Goal: Information Seeking & Learning: Learn about a topic

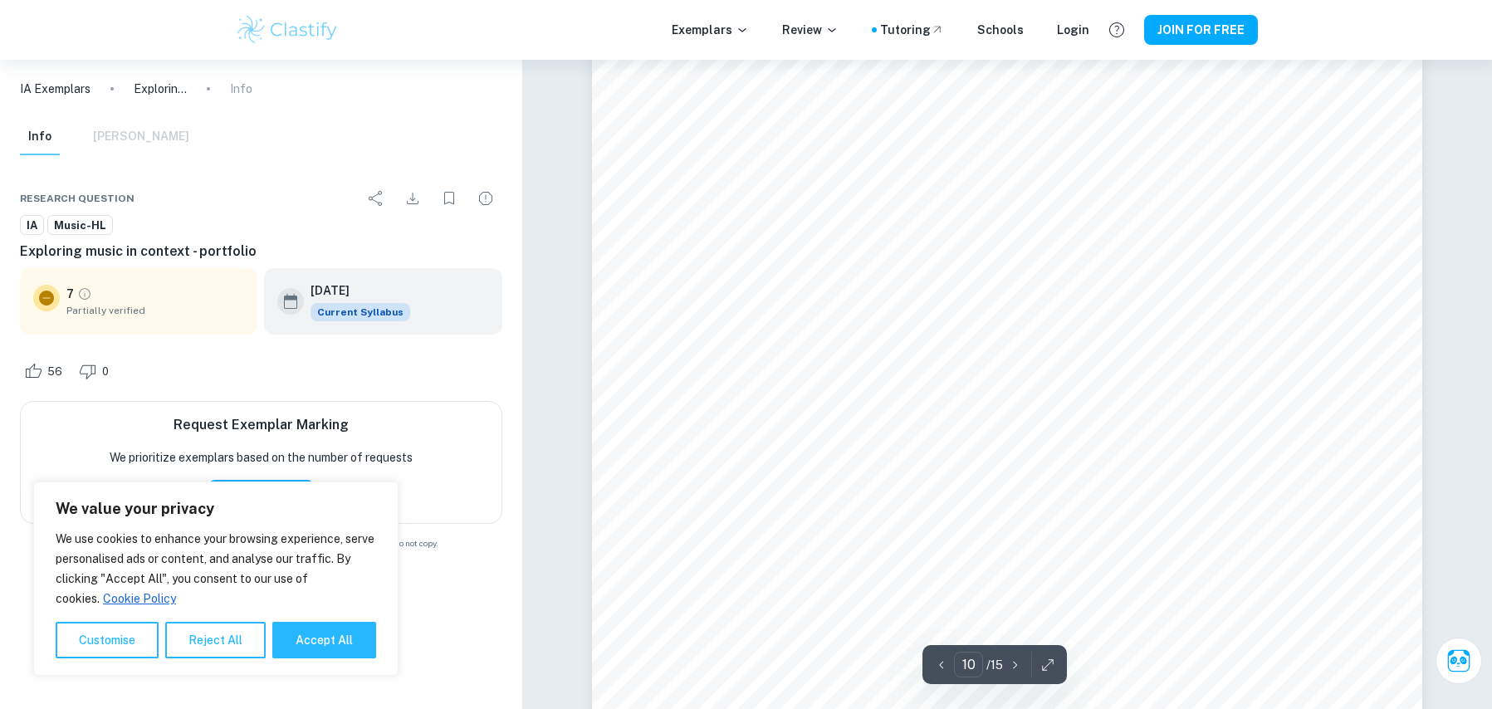
scroll to position [11133, 0]
click at [1042, 664] on icon "button" at bounding box center [1047, 665] width 17 height 17
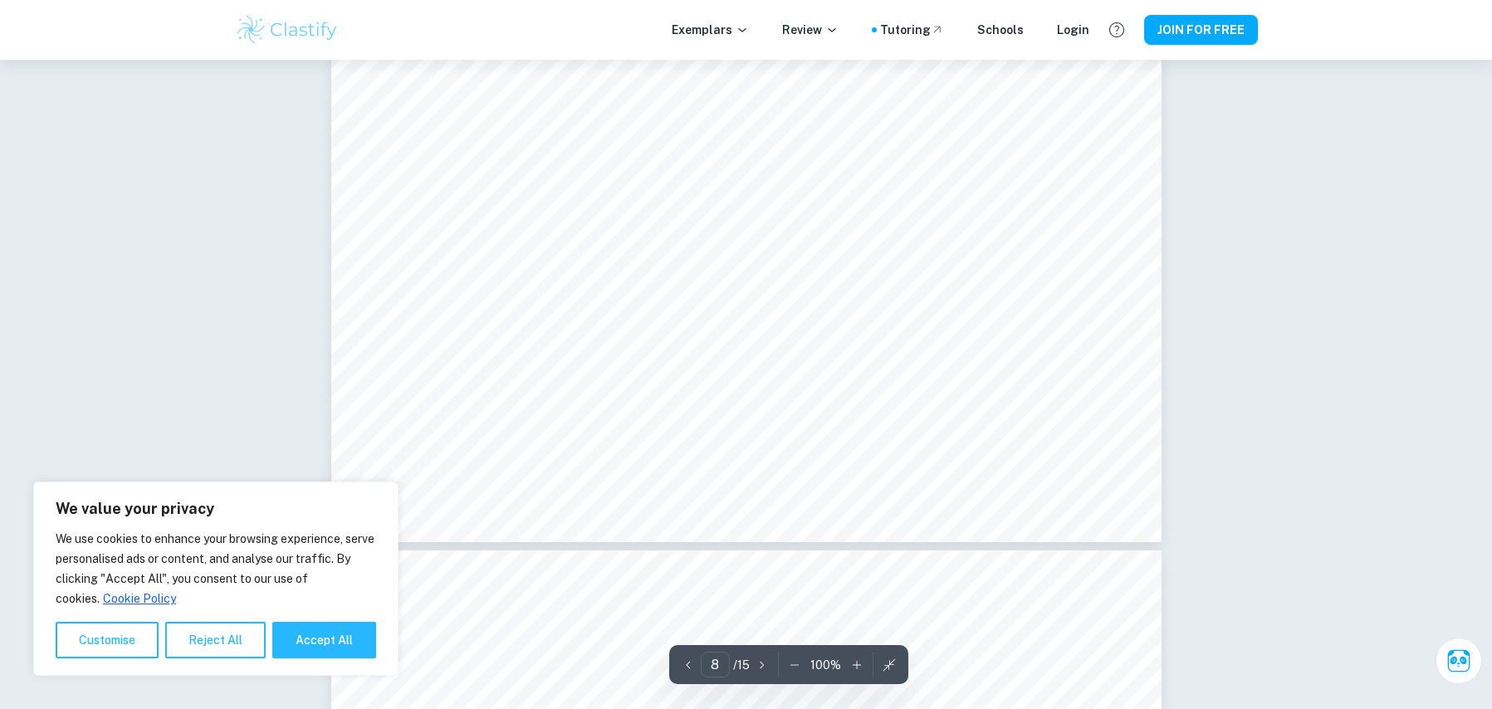
type input "9"
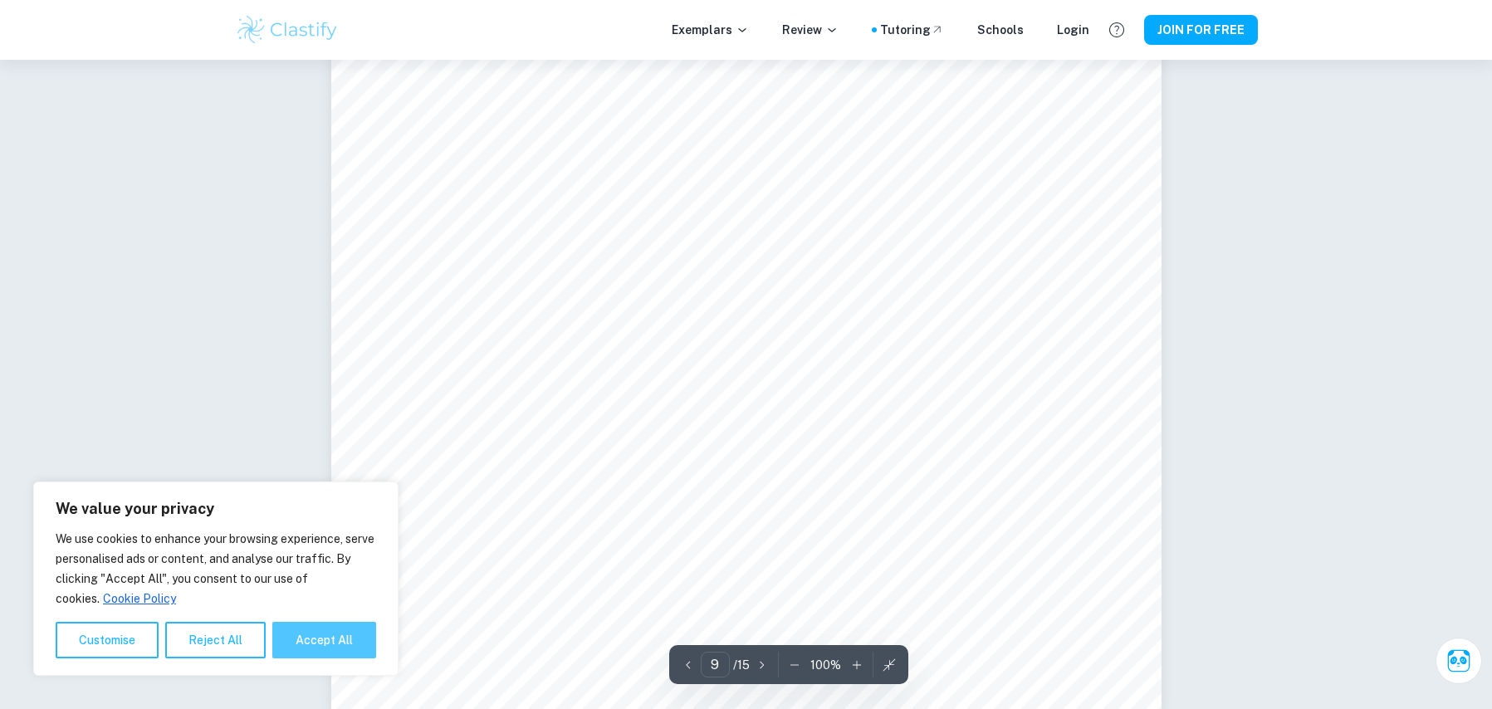
click at [337, 630] on button "Accept All" at bounding box center [324, 640] width 104 height 37
checkbox input "true"
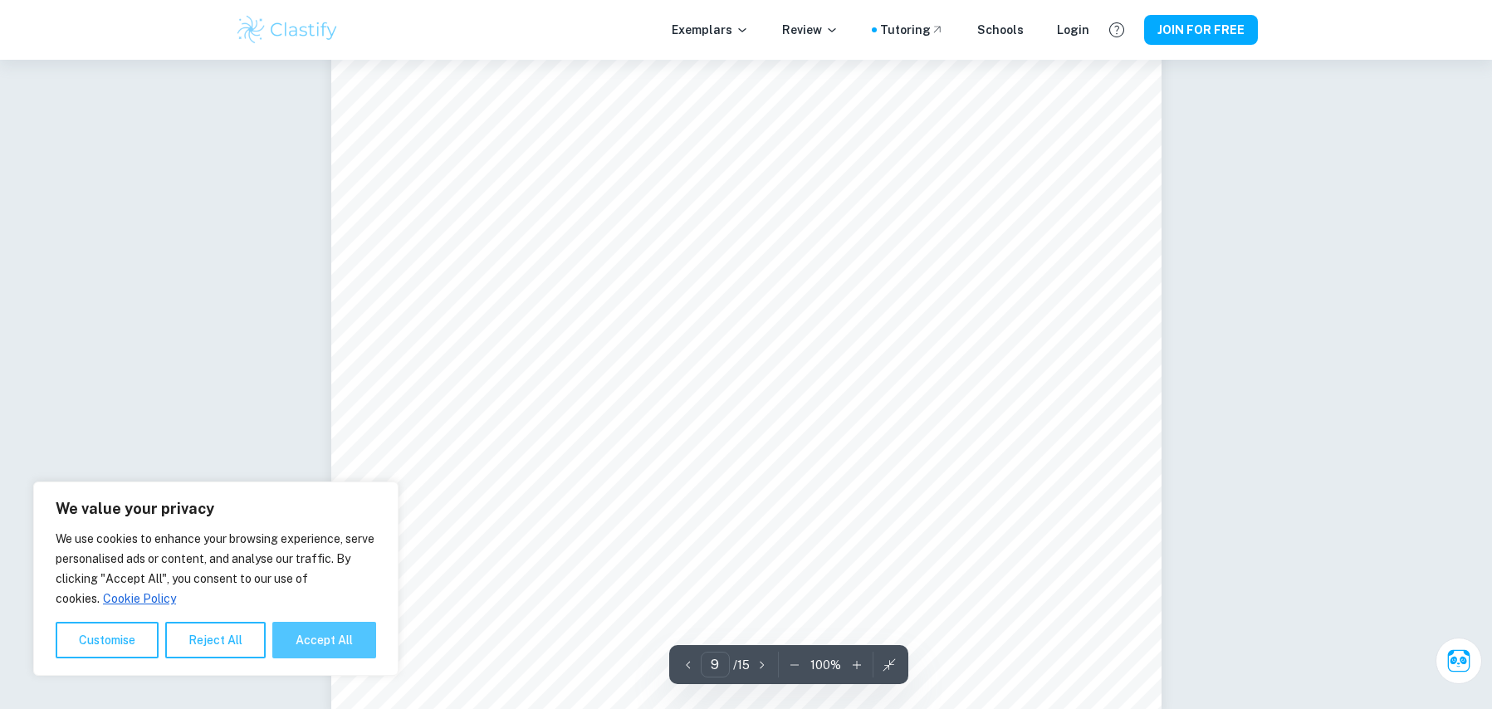
checkbox input "true"
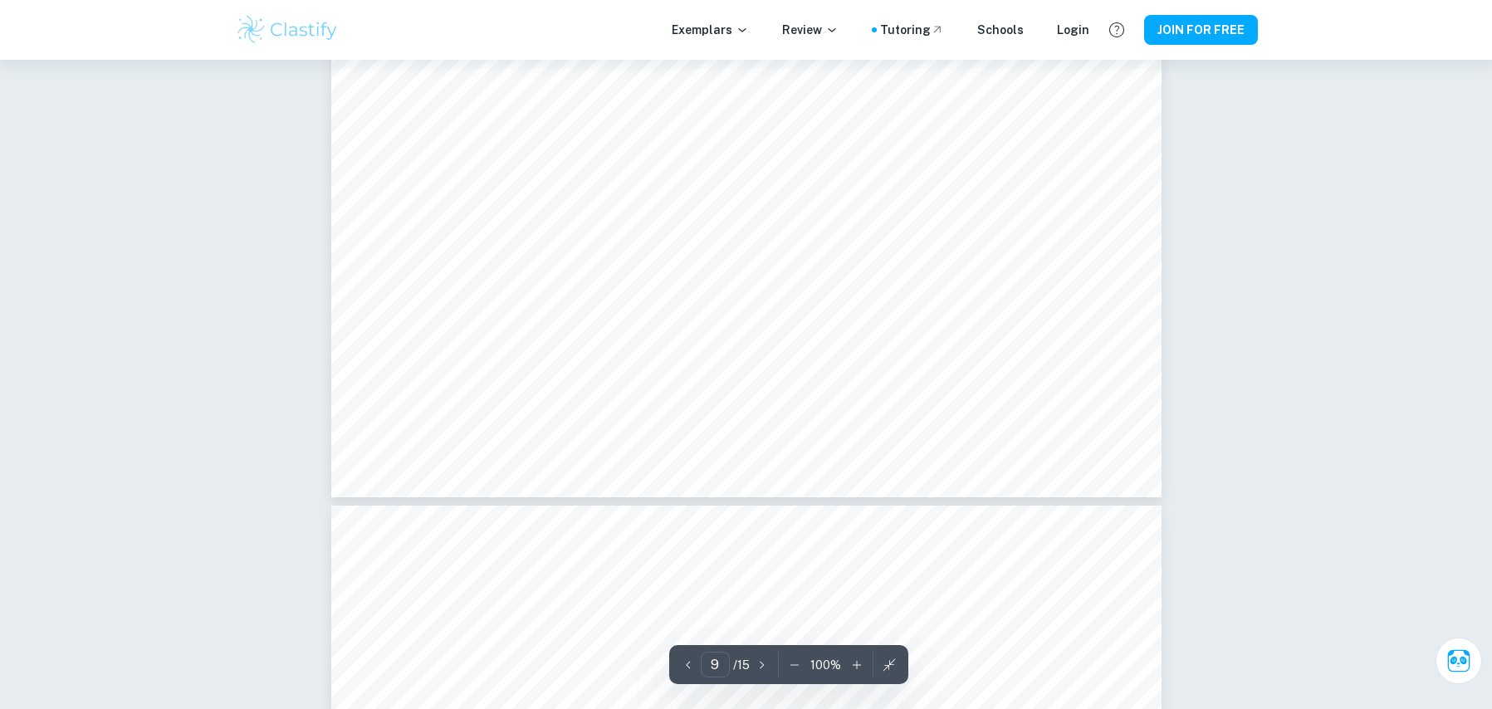
type input "10"
click at [800, 668] on icon "button" at bounding box center [794, 665] width 17 height 17
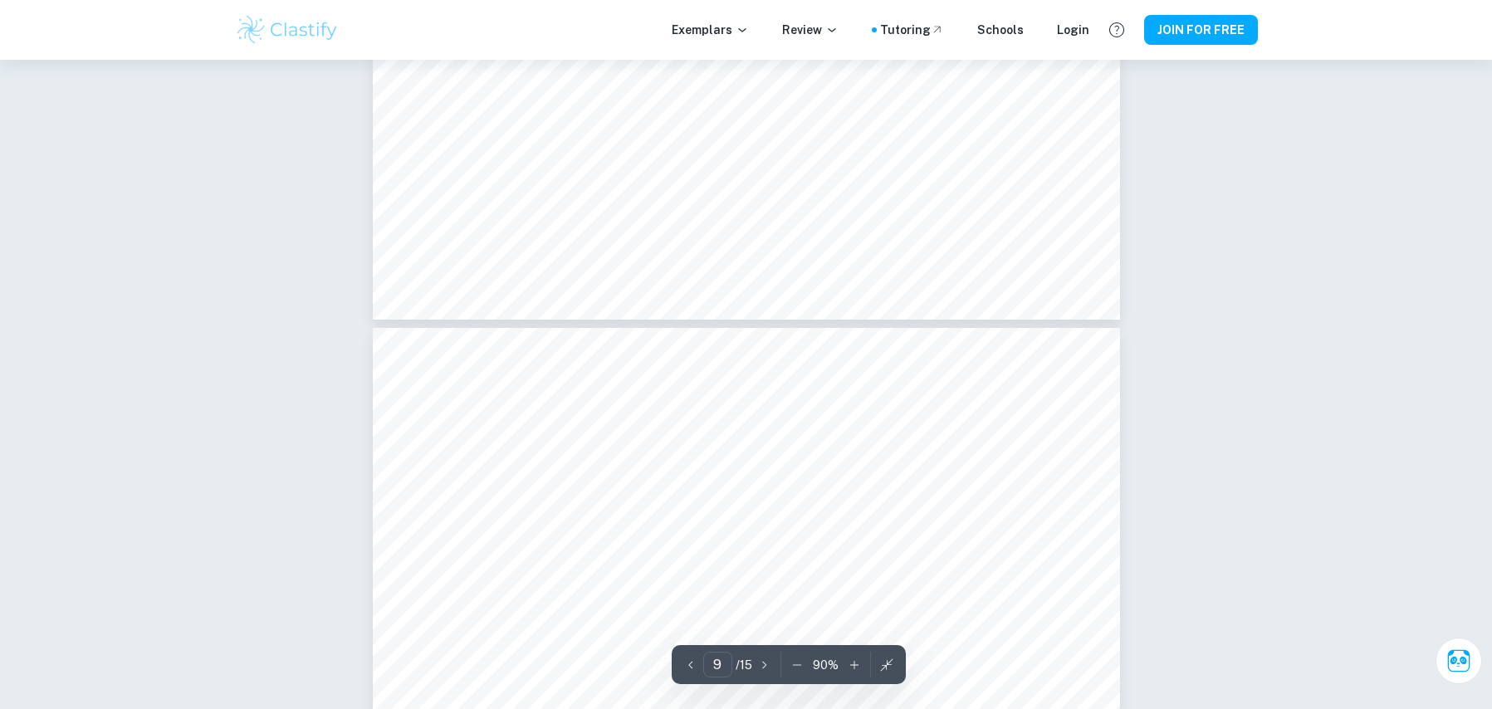
type input "10"
